Goal: Find specific page/section: Find specific page/section

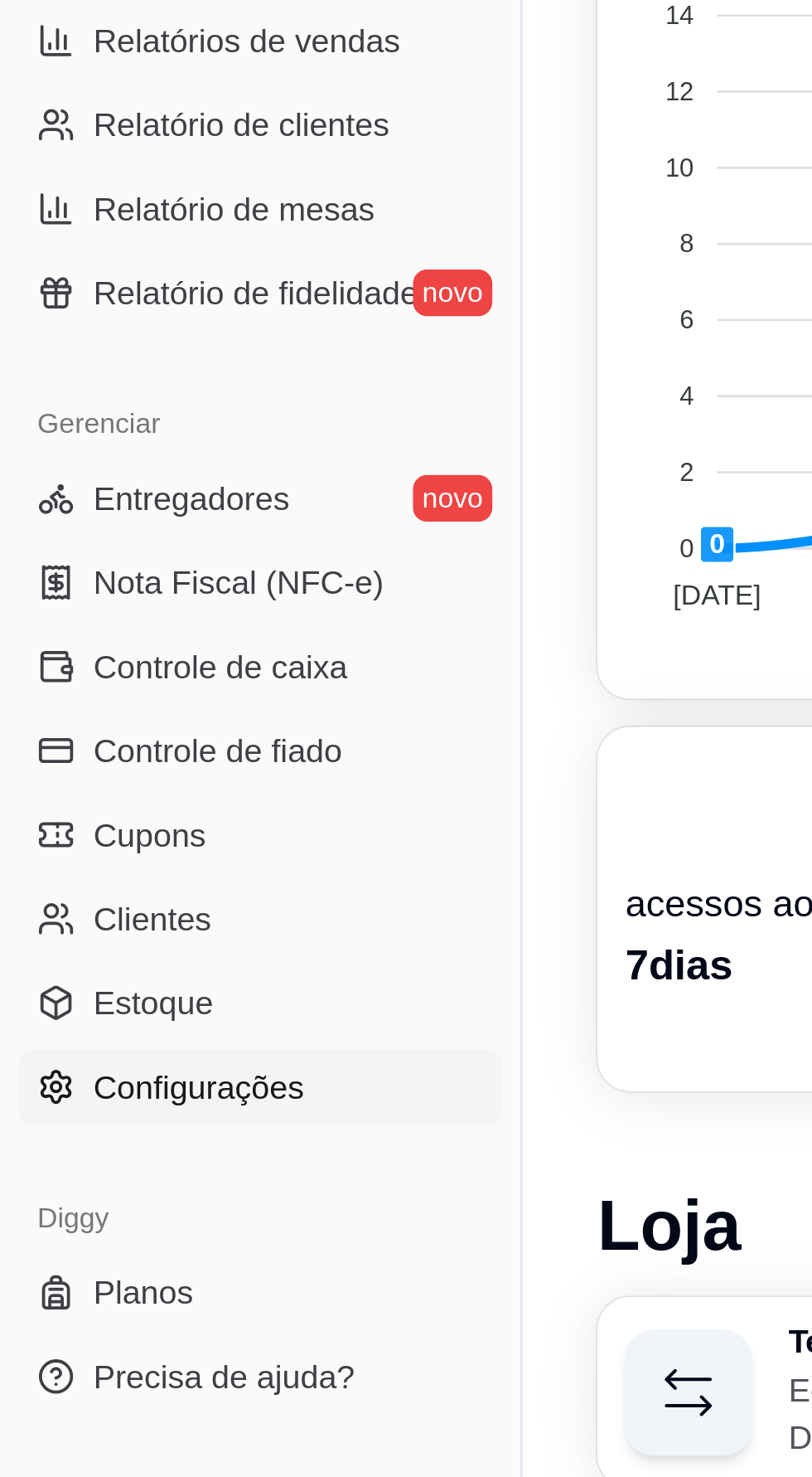
click at [93, 1019] on span "Configurações" at bounding box center [70, 1018] width 75 height 17
